Goal: Information Seeking & Learning: Learn about a topic

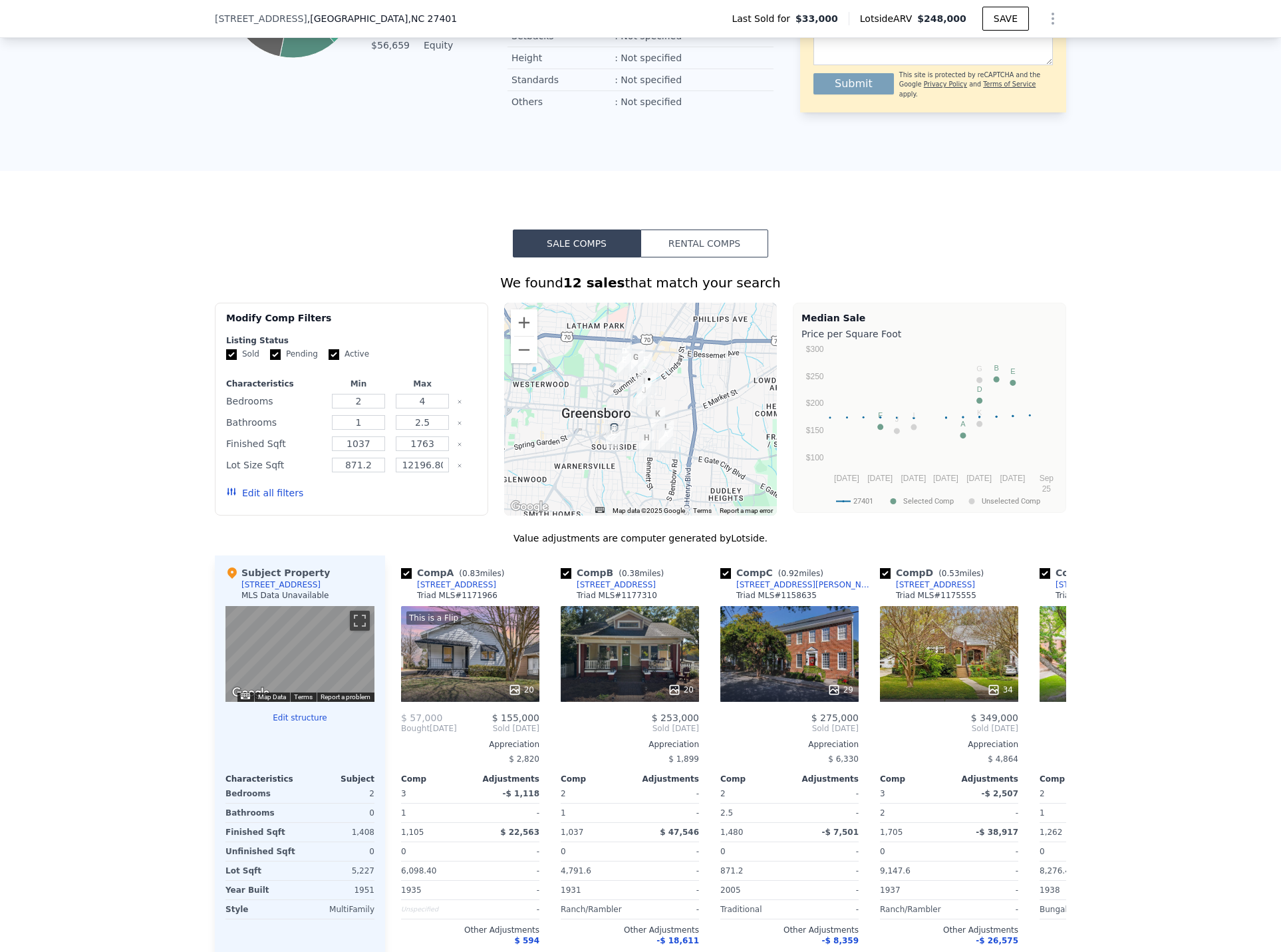
scroll to position [860, 0]
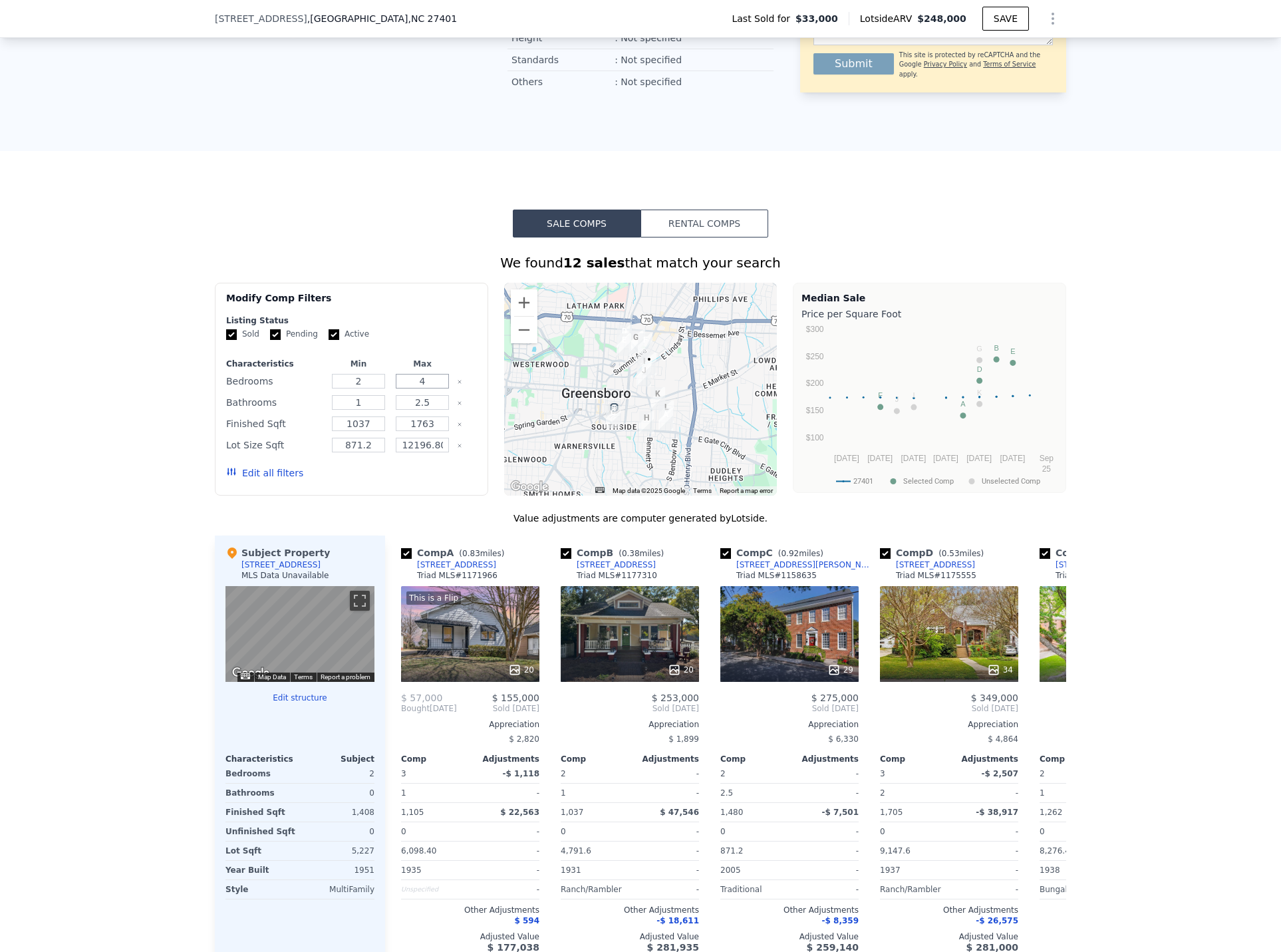
drag, startPoint x: 410, startPoint y: 395, endPoint x: 451, endPoint y: 395, distance: 41.0
click at [451, 391] on div "Bedrooms 2 4" at bounding box center [351, 381] width 251 height 19
type input "3"
drag, startPoint x: 365, startPoint y: 418, endPoint x: 319, endPoint y: 422, distance: 46.2
click at [319, 412] on div "Bathrooms 1 2.5" at bounding box center [351, 403] width 251 height 19
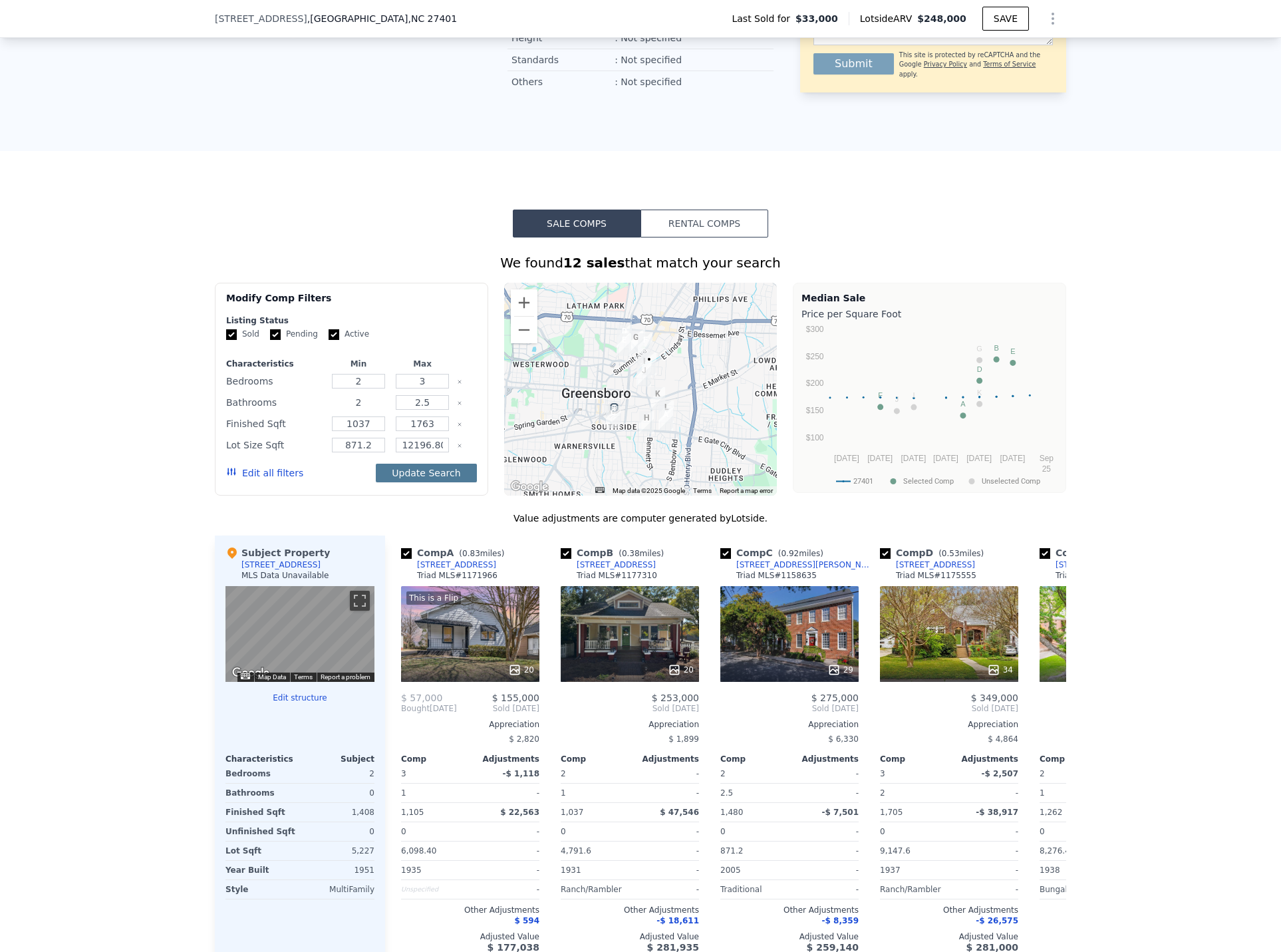
type input "2"
click at [421, 480] on button "Update Search" at bounding box center [425, 473] width 100 height 19
drag, startPoint x: 359, startPoint y: 456, endPoint x: 380, endPoint y: 459, distance: 21.2
click at [380, 454] on div "871.2" at bounding box center [358, 445] width 58 height 19
type input "871"
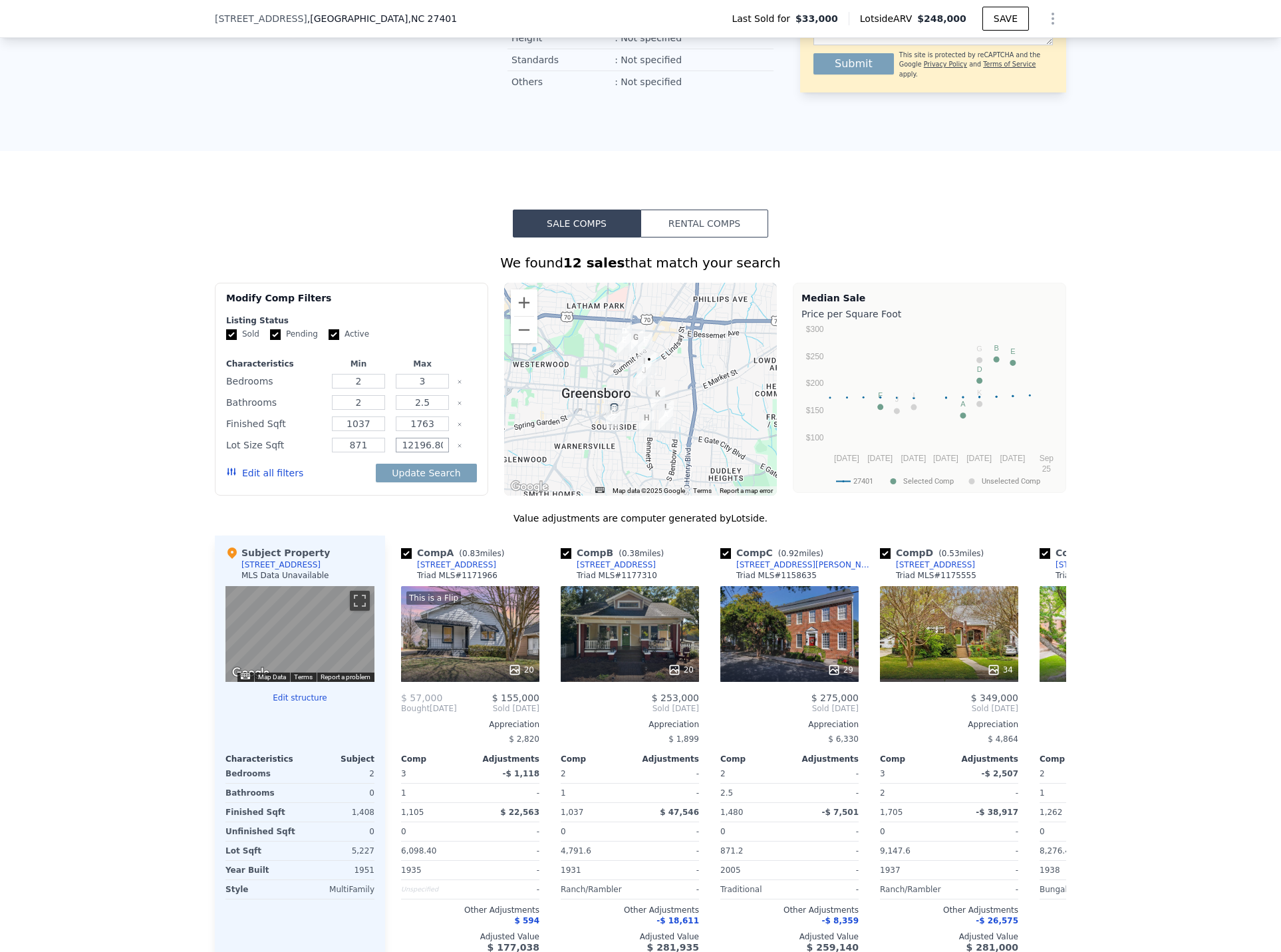
scroll to position [0, 47]
drag, startPoint x: 425, startPoint y: 455, endPoint x: 553, endPoint y: 458, distance: 128.0
click at [553, 458] on div "Modify Comp Filters Listing Status Sold Pending Active Characteristics Min Max …" at bounding box center [640, 389] width 852 height 213
type input "12196"
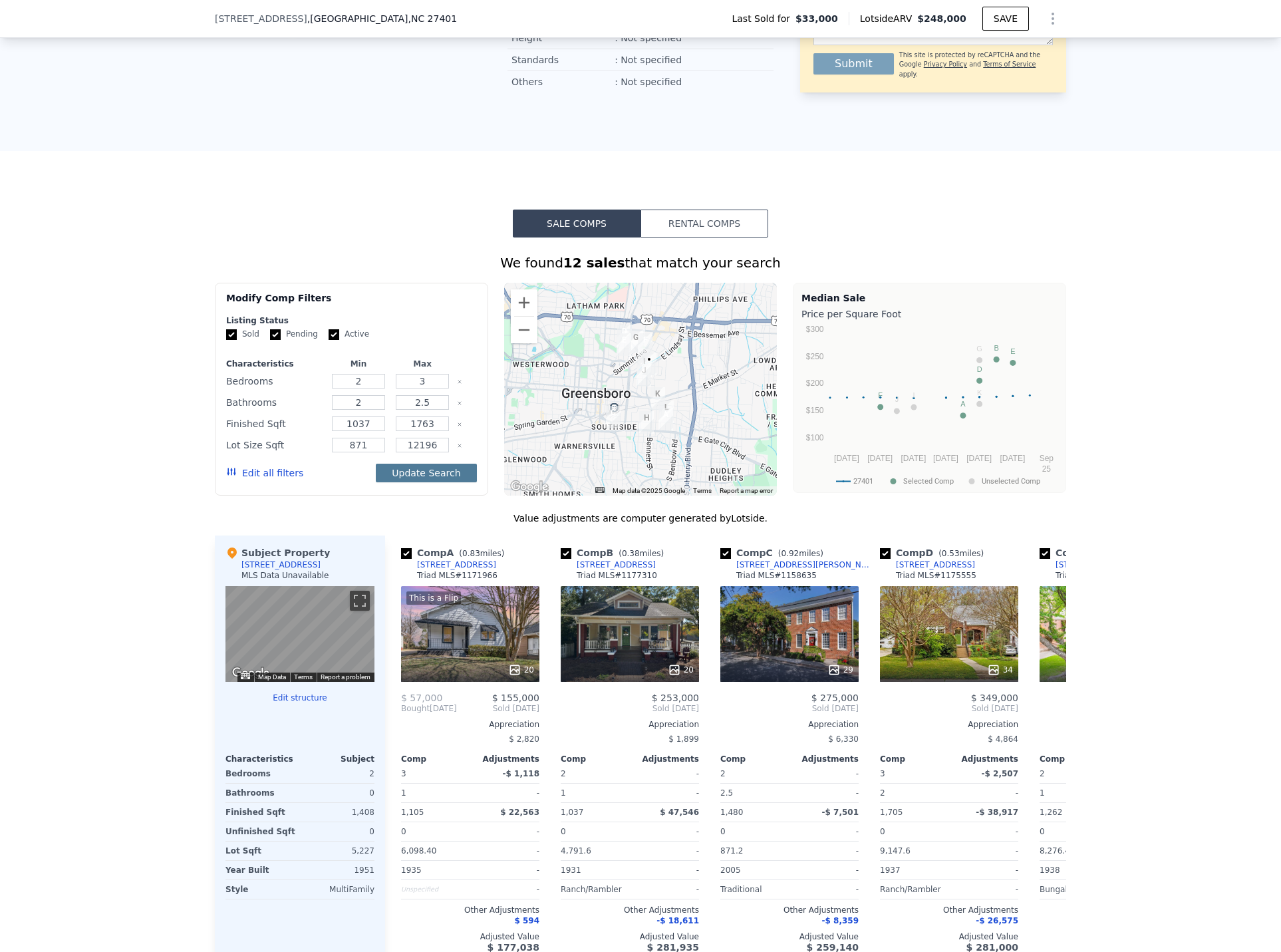
click at [426, 482] on button "Update Search" at bounding box center [425, 473] width 100 height 19
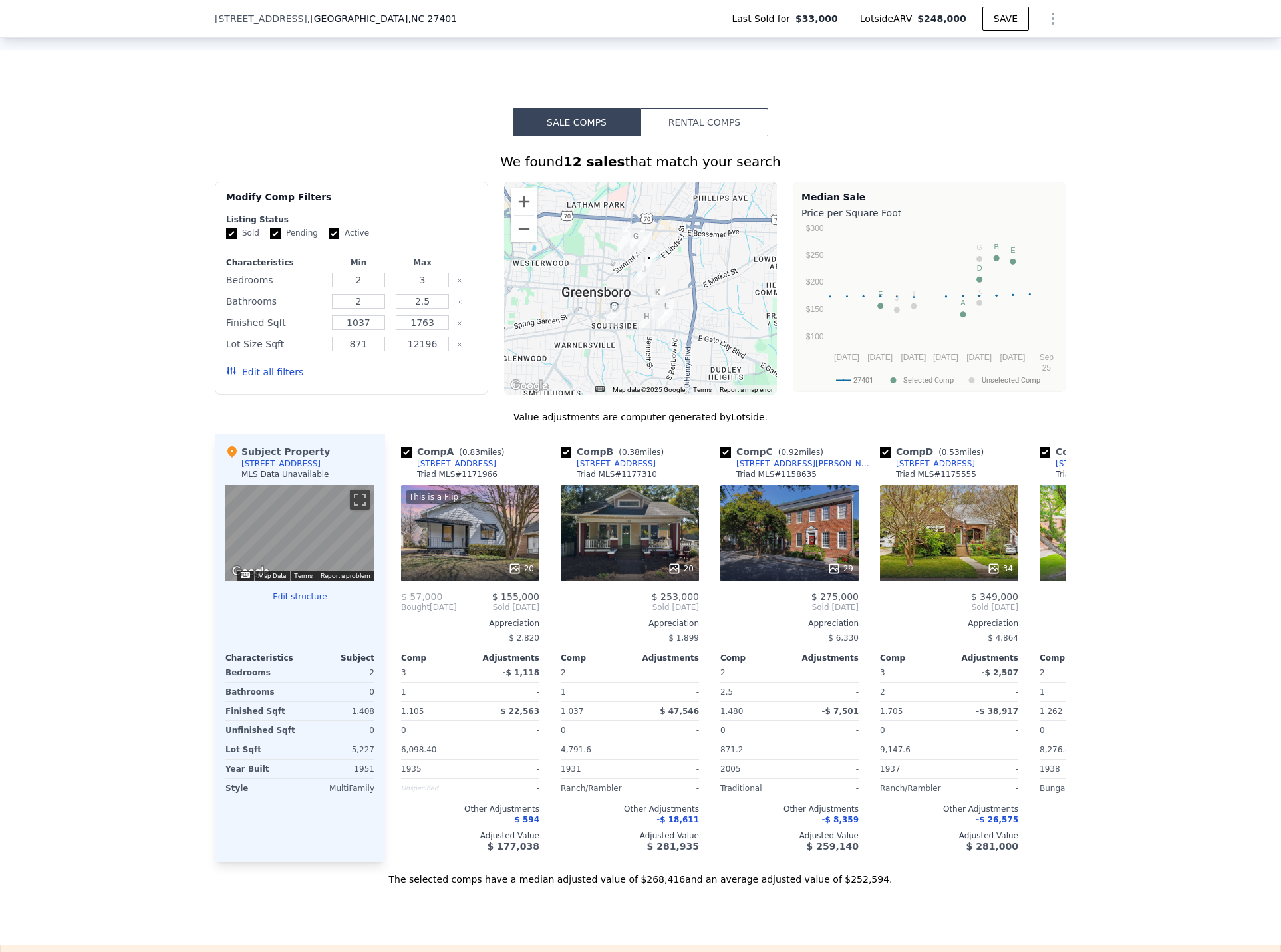
scroll to position [1059, 0]
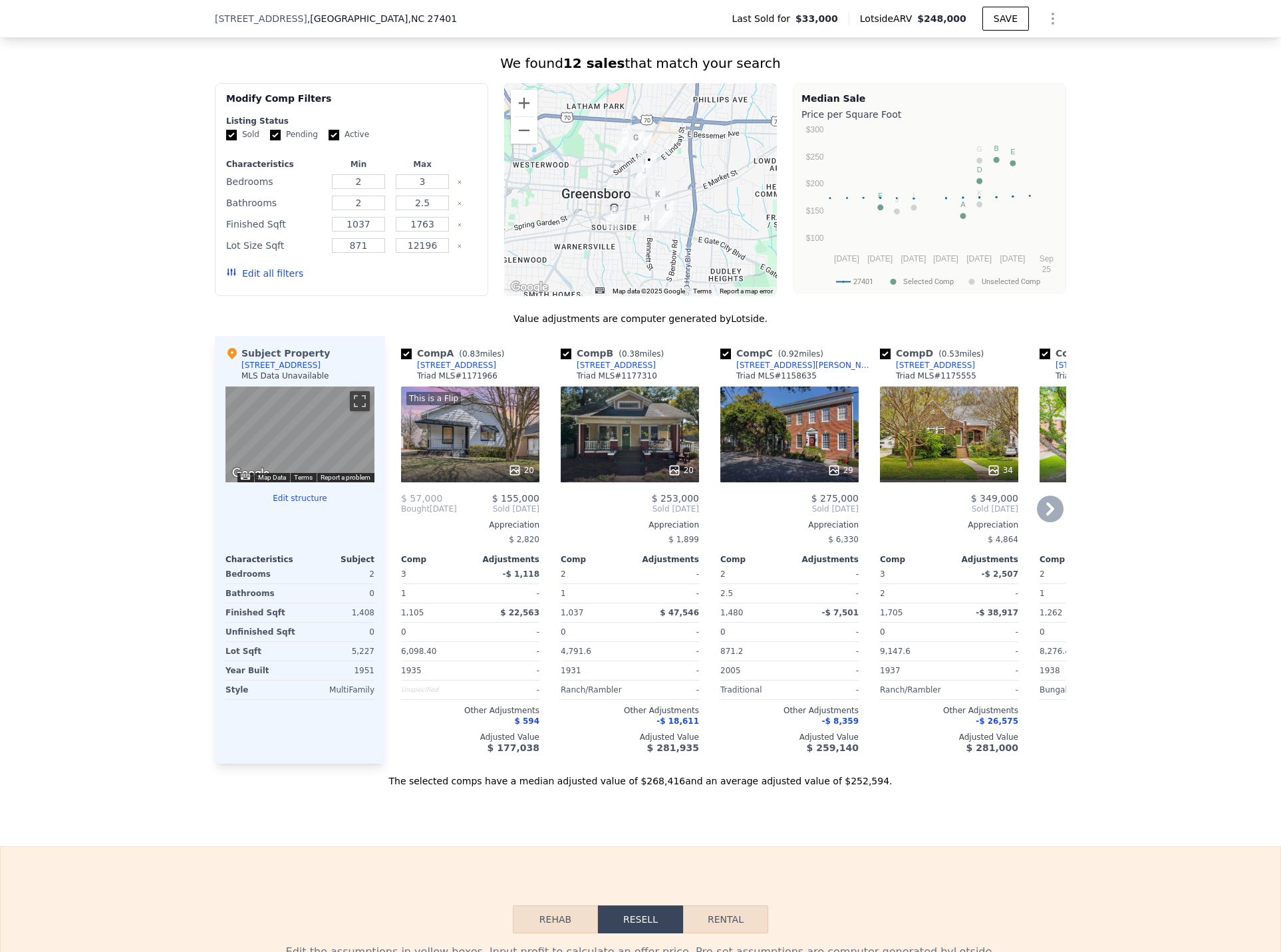
click at [482, 450] on div "This is a Flip 20" at bounding box center [470, 434] width 138 height 96
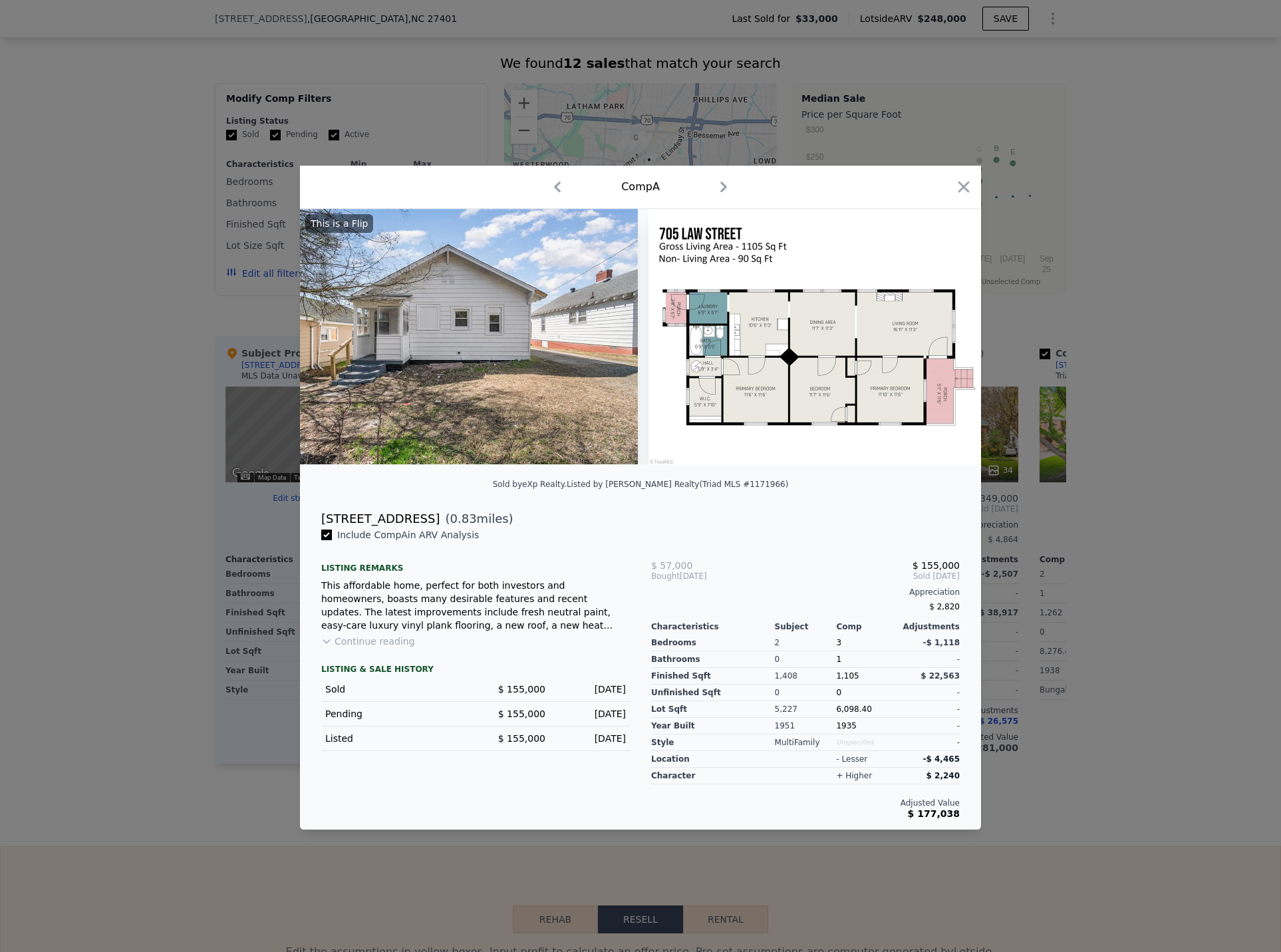
scroll to position [0, 7145]
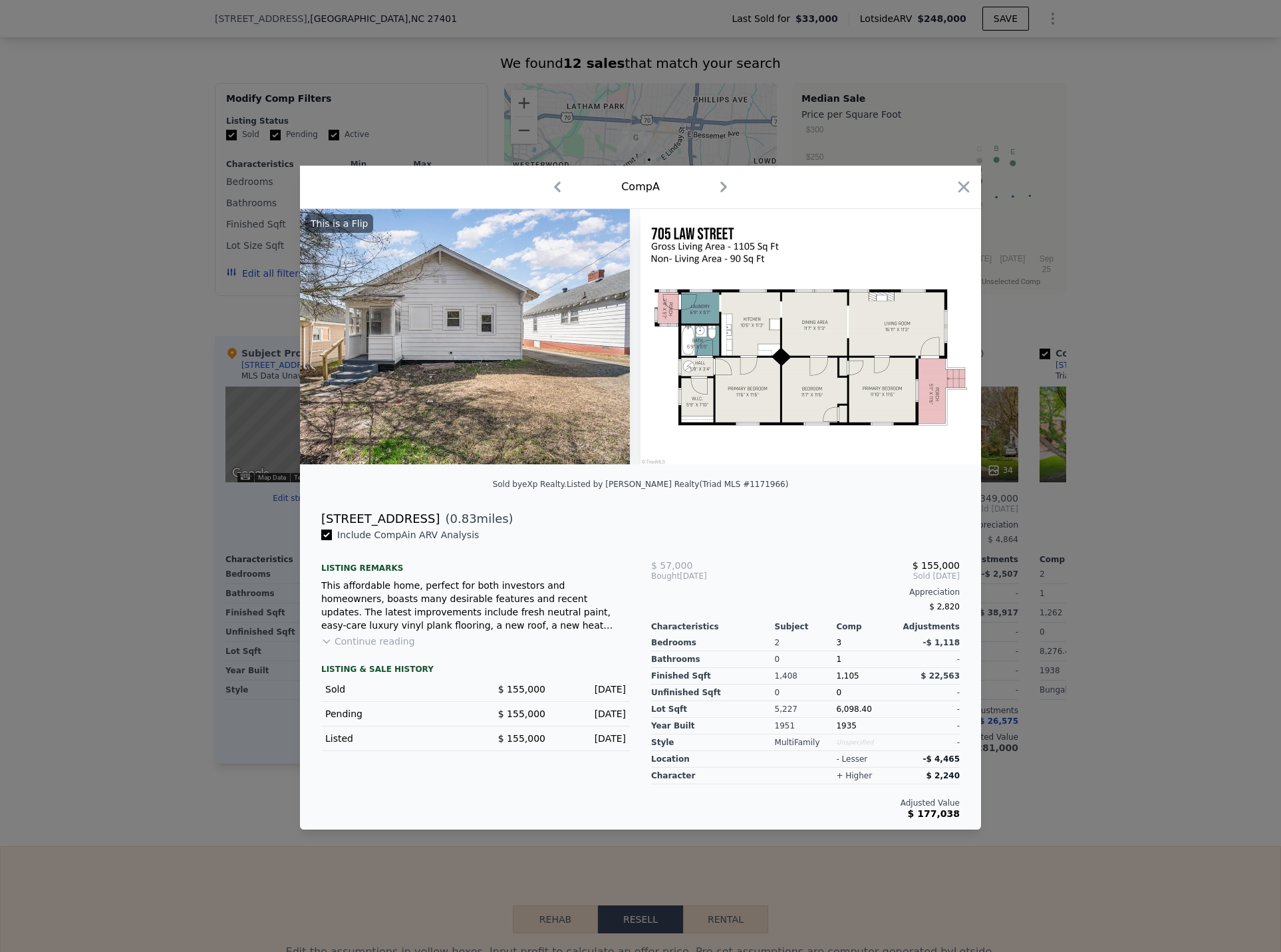
click at [86, 534] on div at bounding box center [640, 476] width 1281 height 952
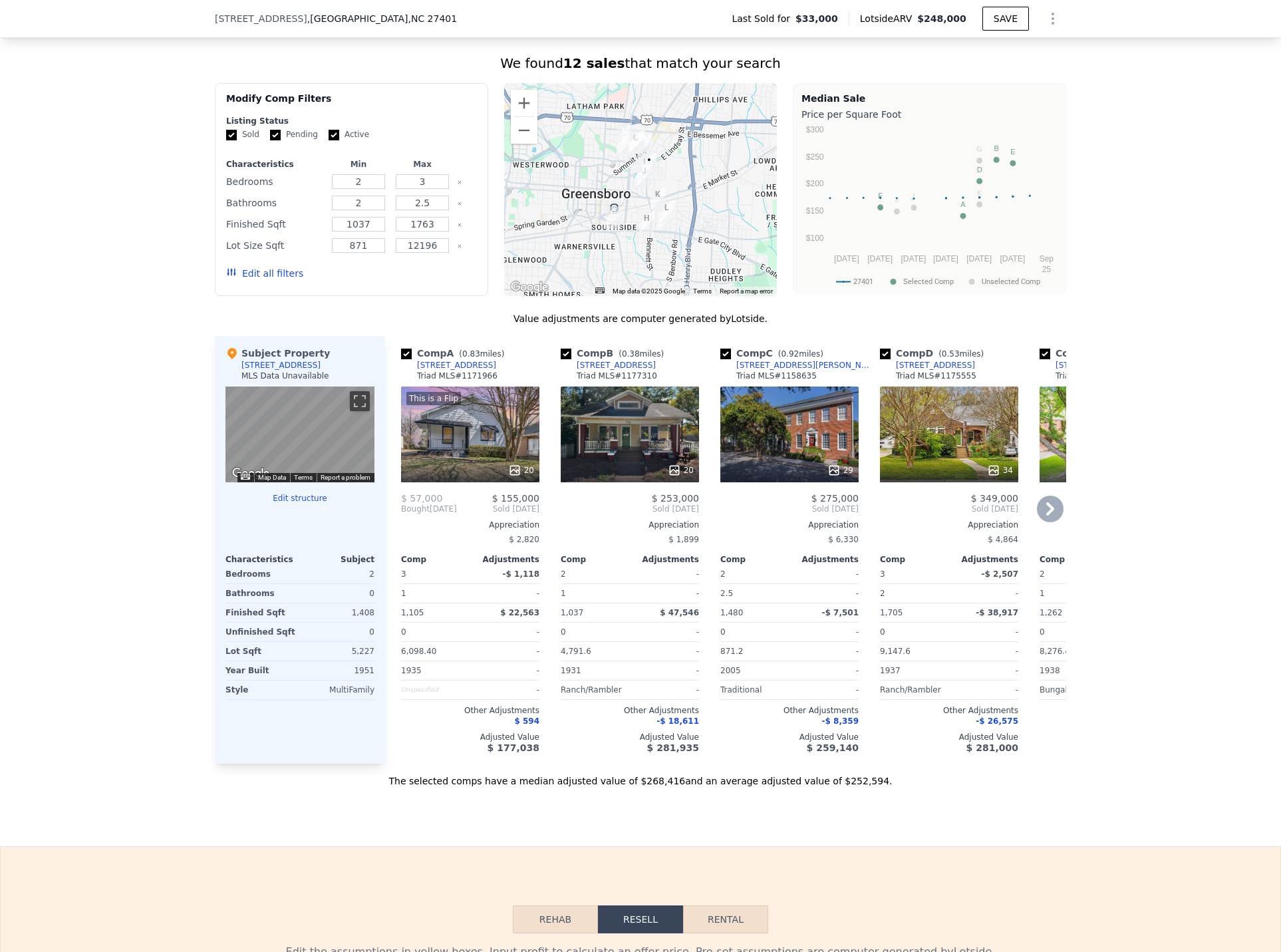
click at [627, 463] on div "20" at bounding box center [629, 434] width 138 height 96
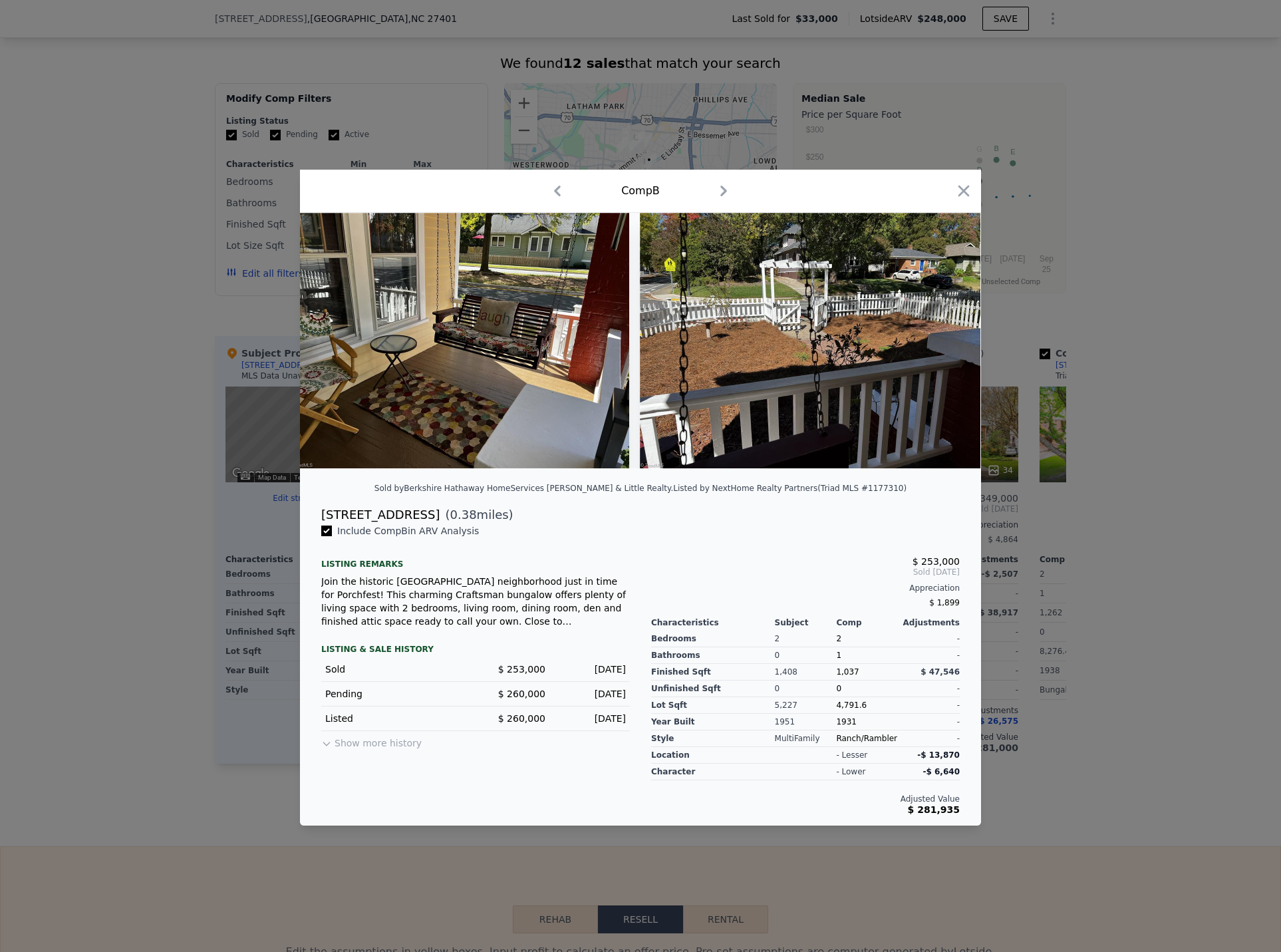
scroll to position [0, 538]
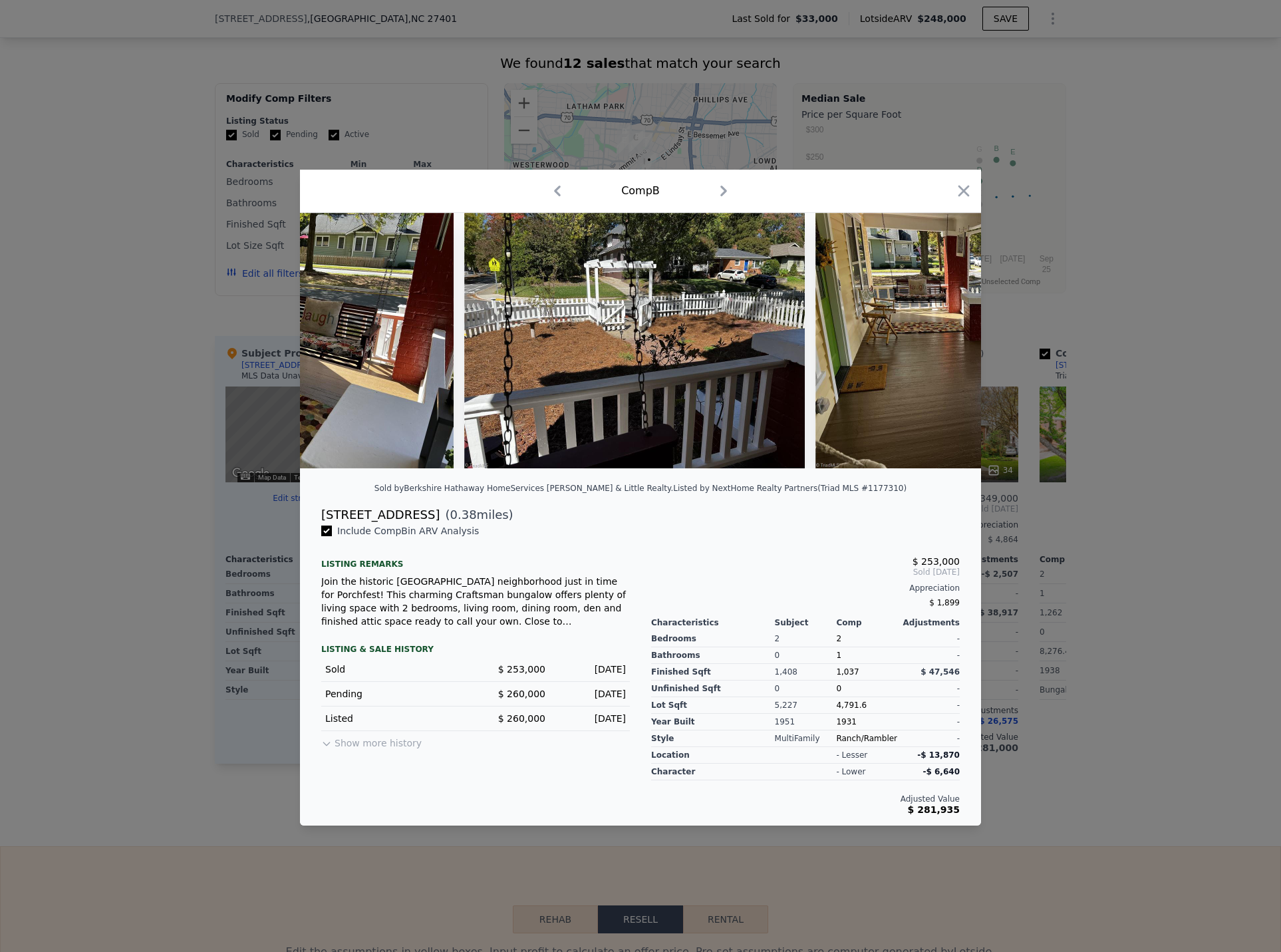
click at [561, 550] on div "Include Comp B in ARV Analysis Listing remarks Join the historic [GEOGRAPHIC_DA…" at bounding box center [475, 669] width 330 height 290
type input "4"
type input "1"
type input "871.2"
type input "12196.800000000001"
